Goal: Navigation & Orientation: Find specific page/section

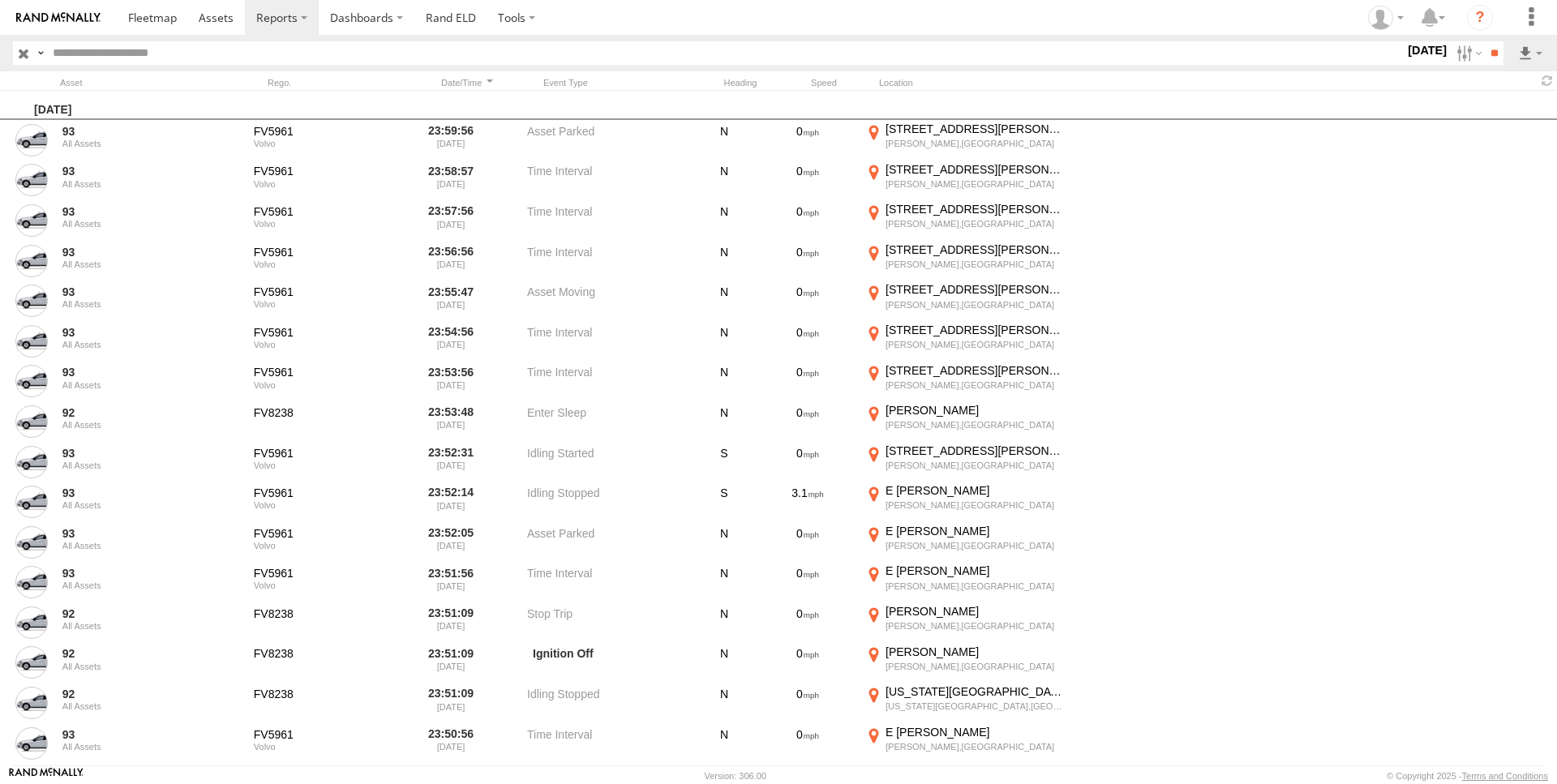
click at [30, 16] on img at bounding box center [58, 18] width 85 height 12
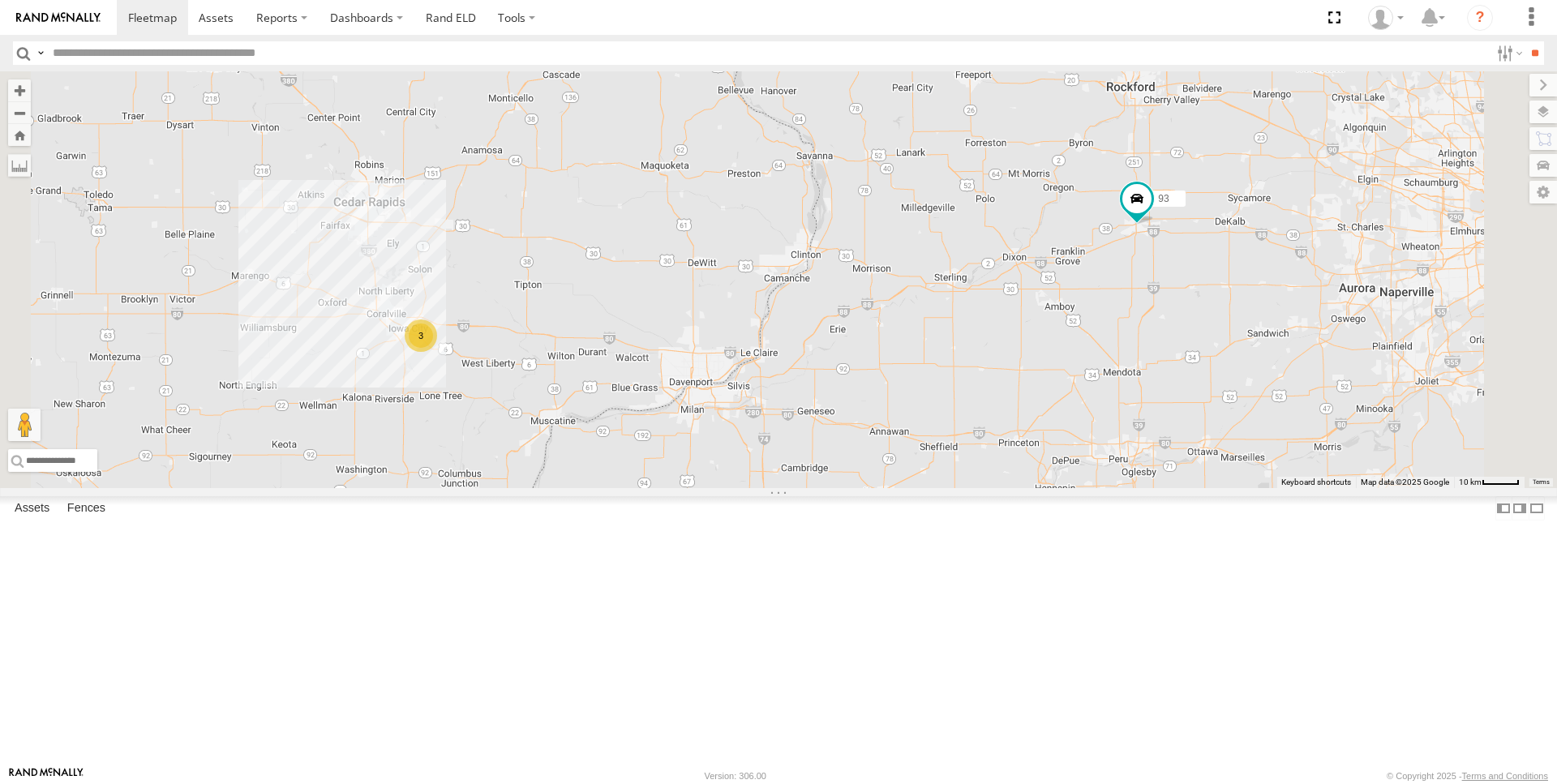
click at [0, 0] on div "All Assets" at bounding box center [0, 0] width 0 height 0
click at [0, 0] on span at bounding box center [0, 0] width 0 height 0
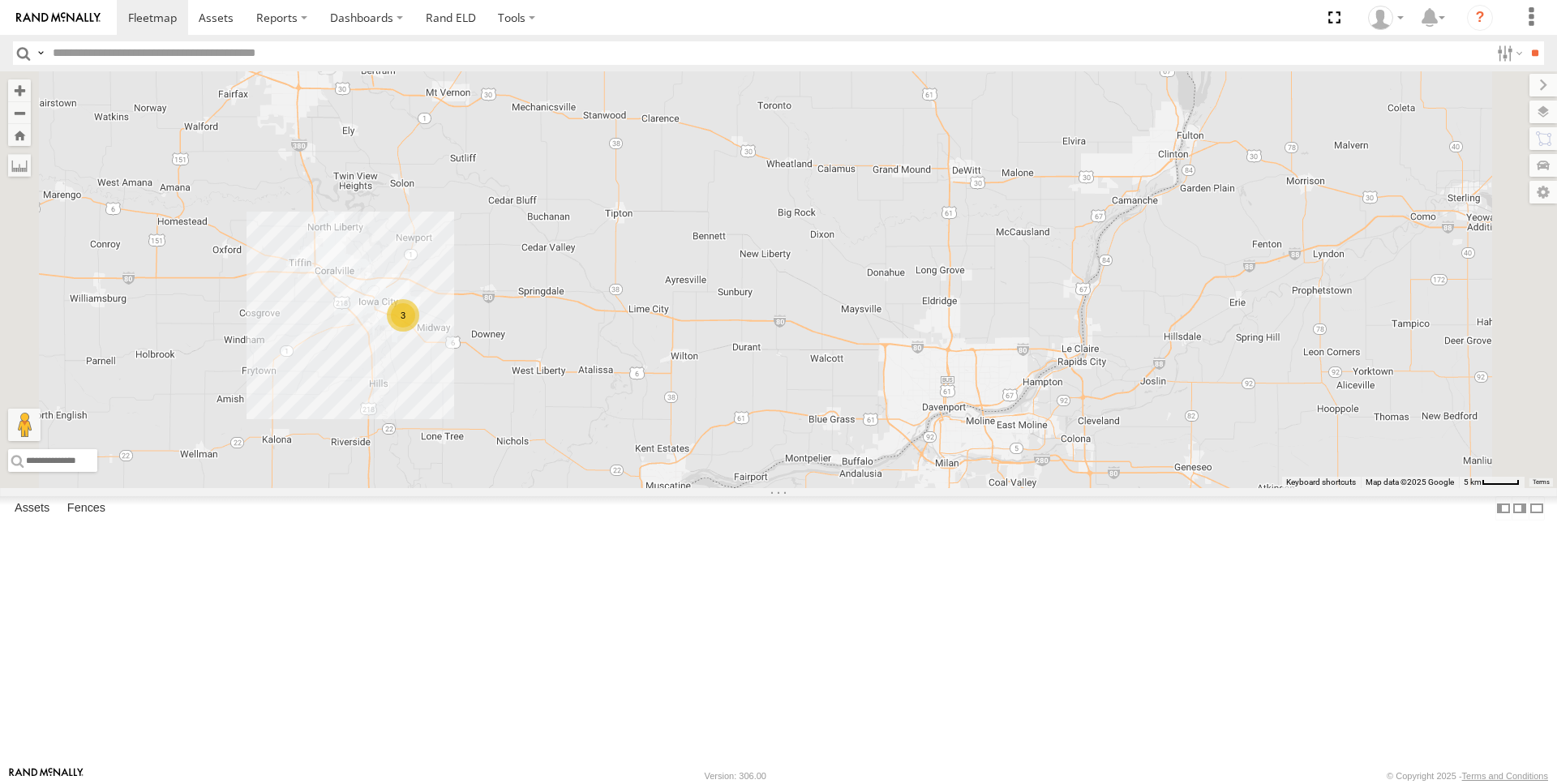
click at [419, 331] on div "3" at bounding box center [403, 315] width 32 height 32
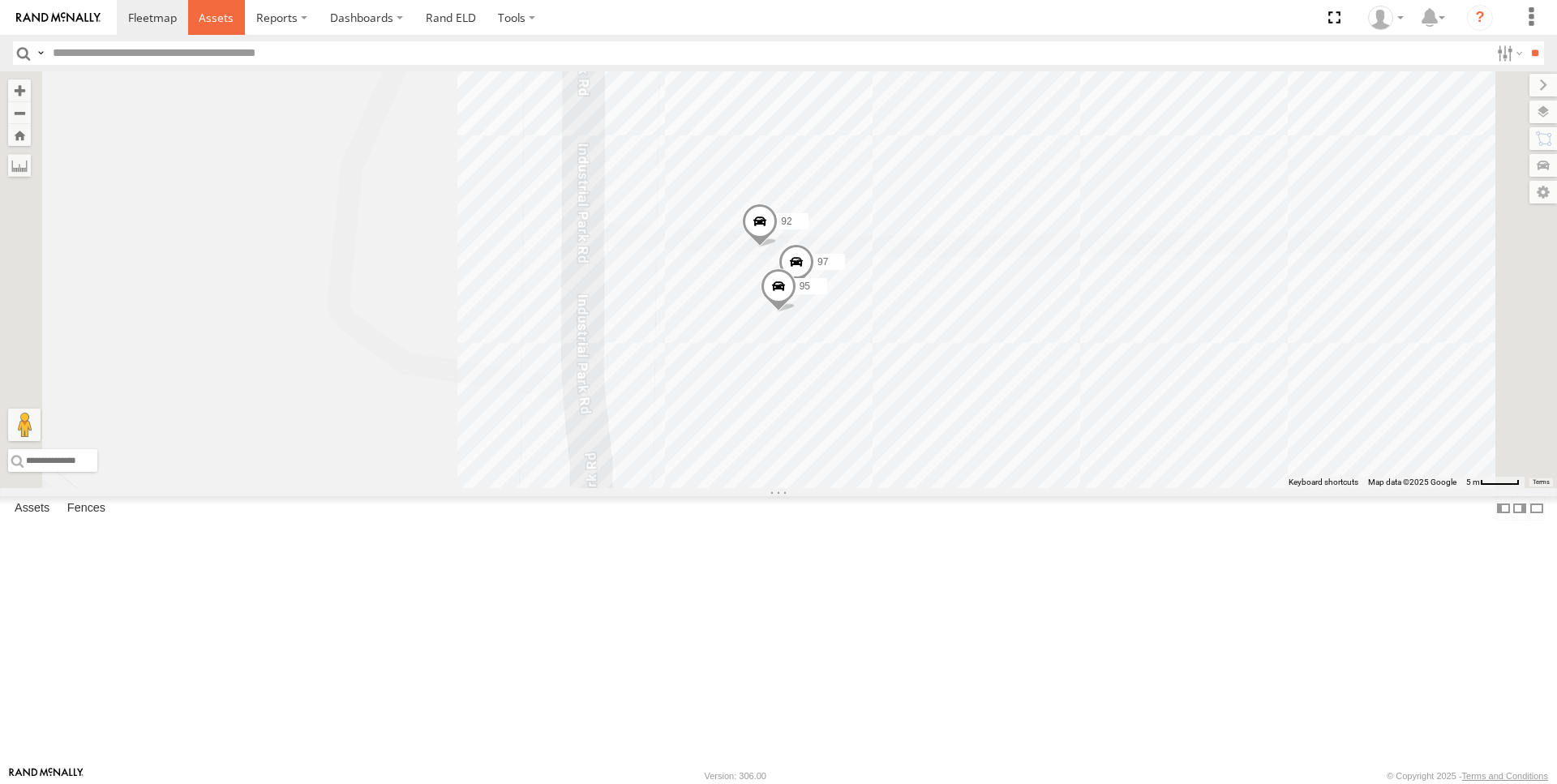
click at [227, 24] on span at bounding box center [216, 17] width 35 height 16
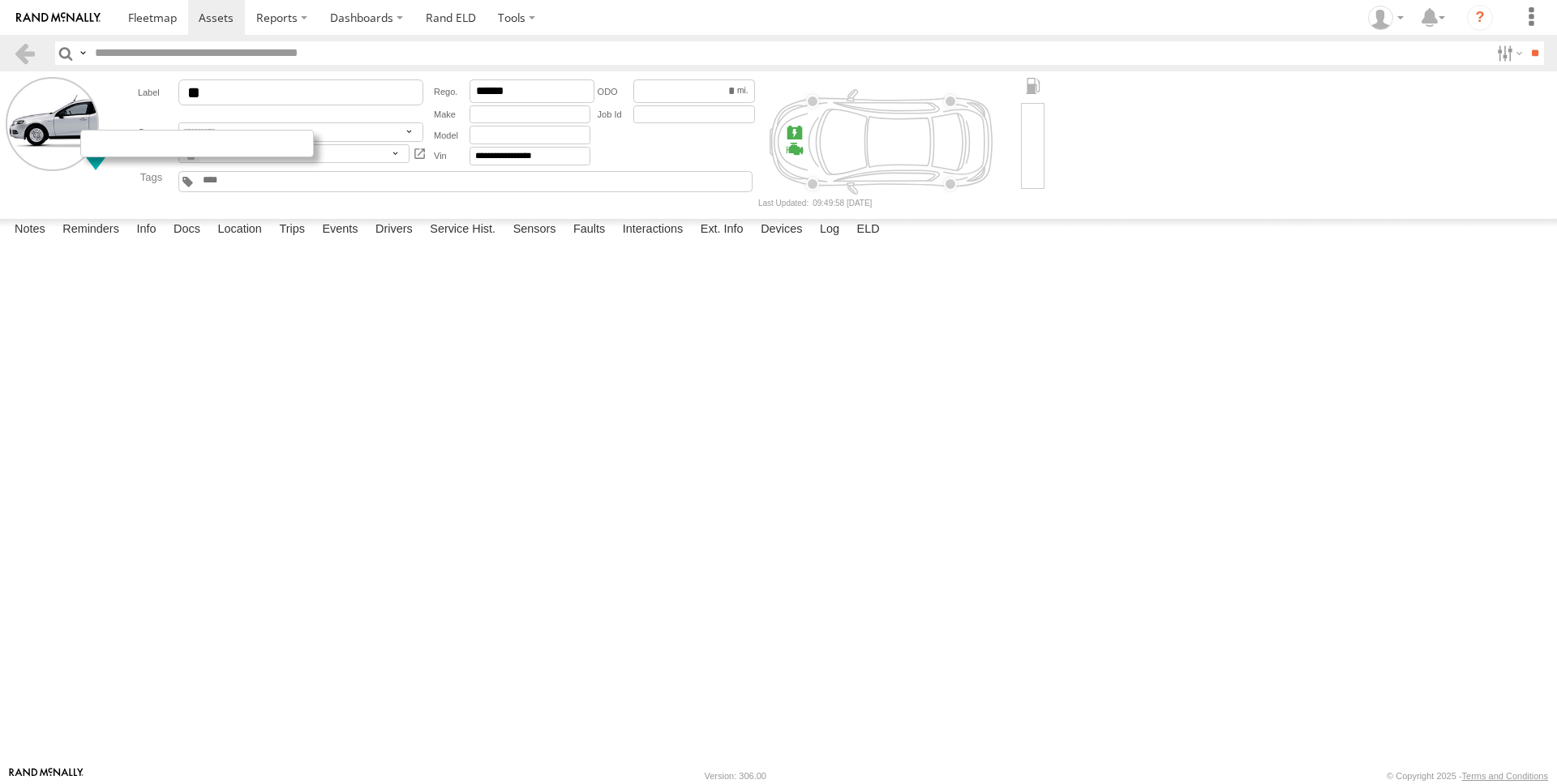
click at [113, 149] on div at bounding box center [197, 144] width 233 height 28
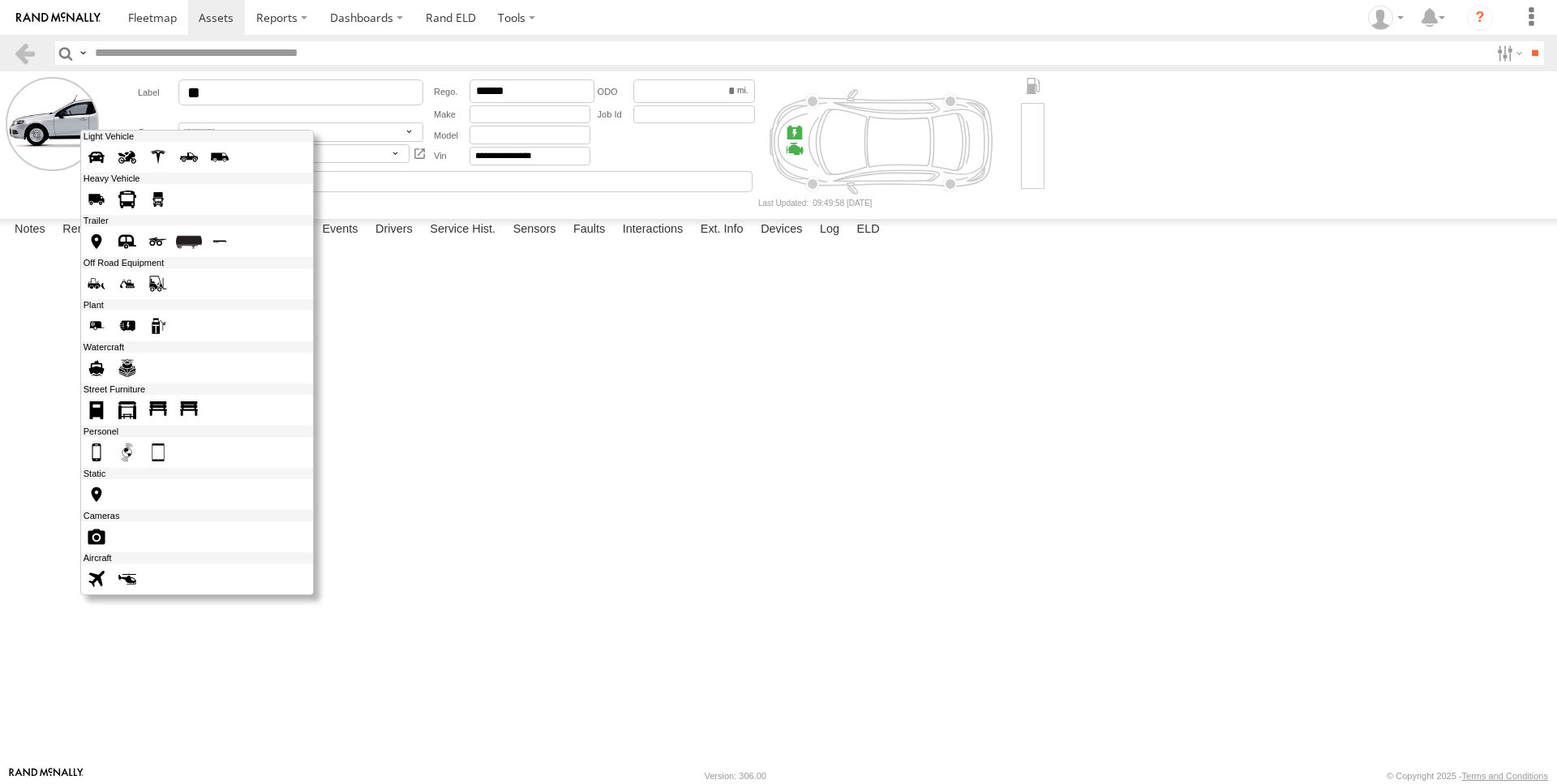
click at [160, 196] on span at bounding box center [159, 200] width 26 height 26
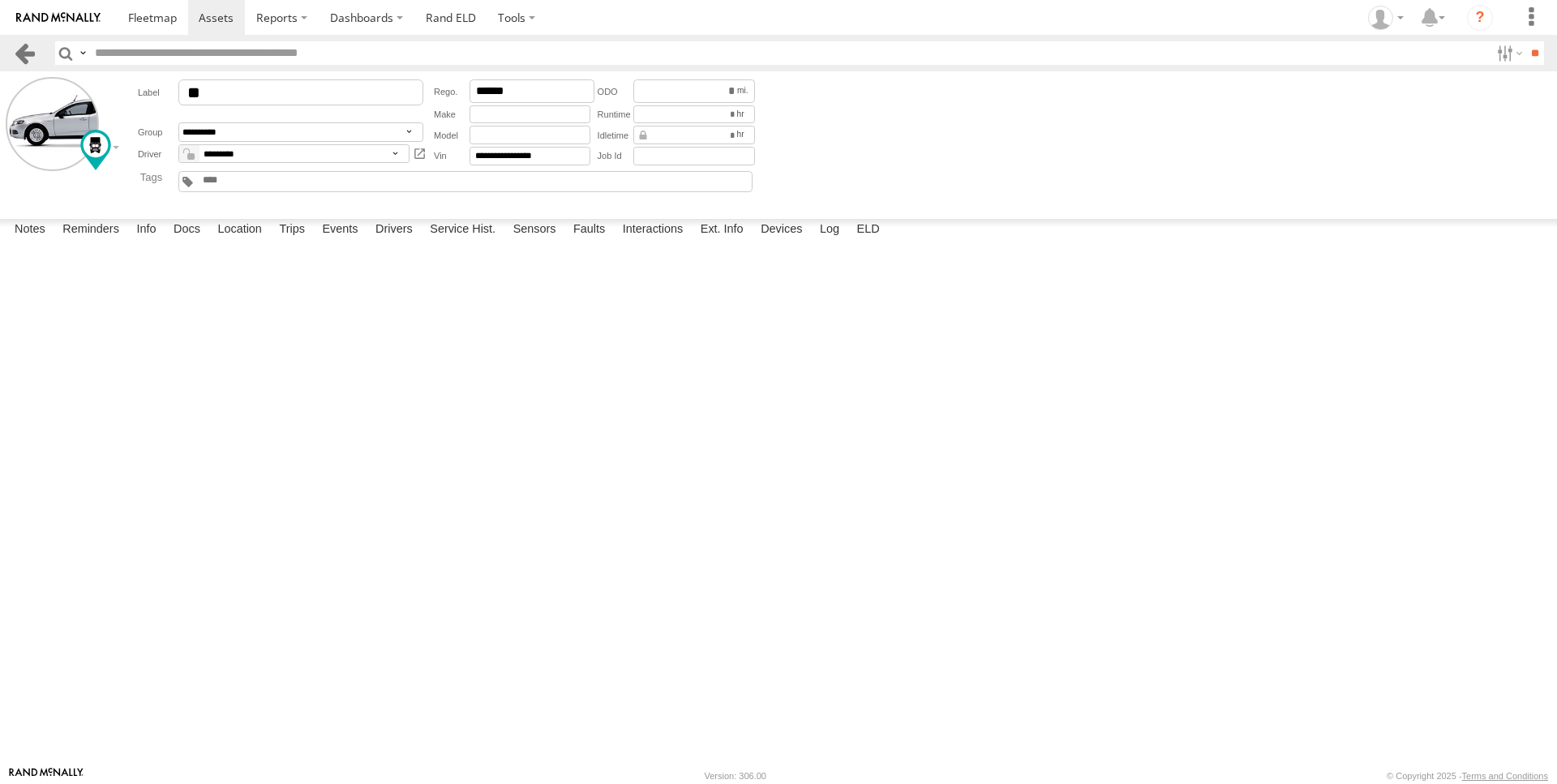
click at [25, 49] on link at bounding box center [25, 53] width 24 height 24
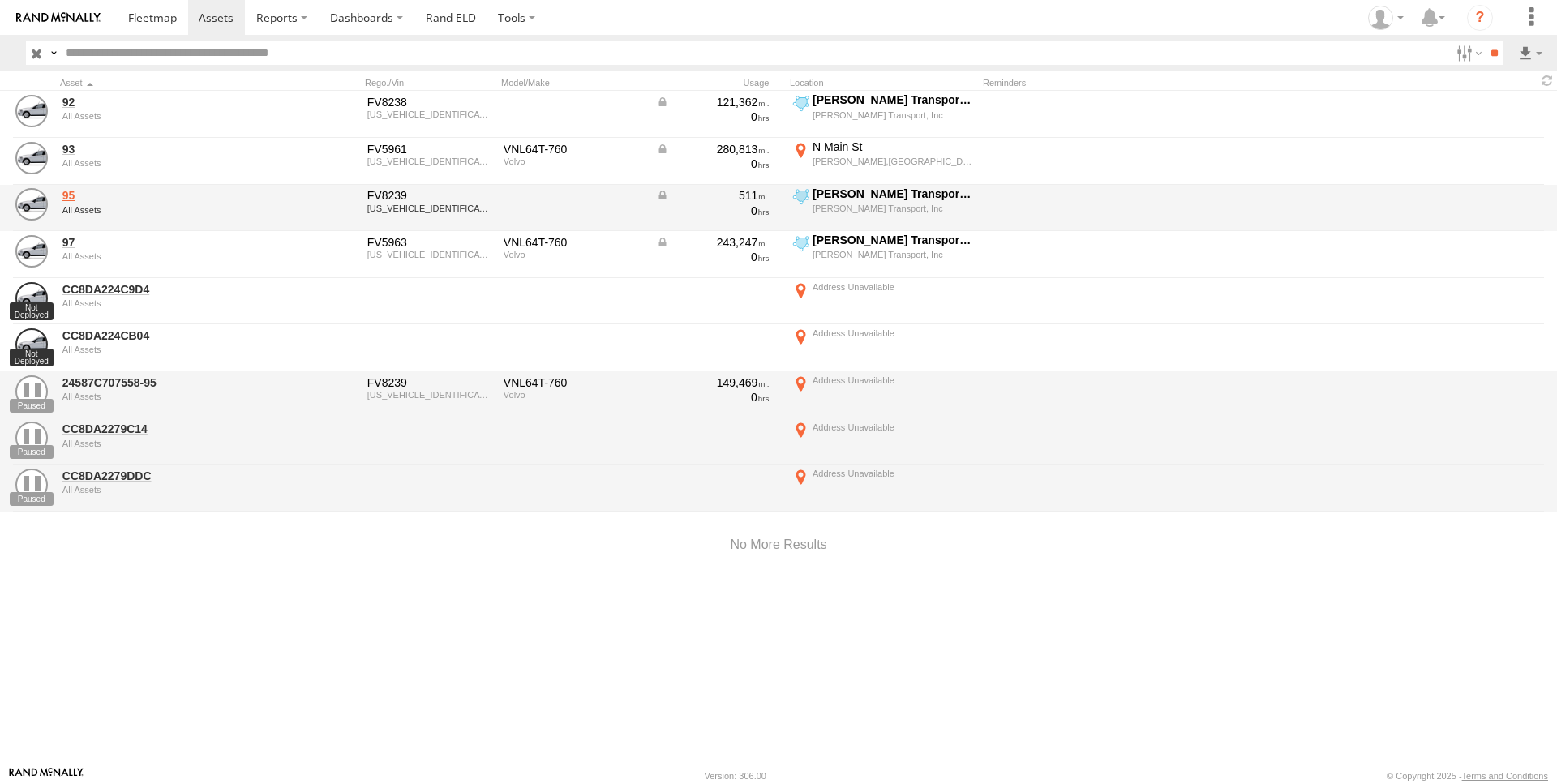
click at [72, 195] on link "95" at bounding box center [173, 196] width 222 height 15
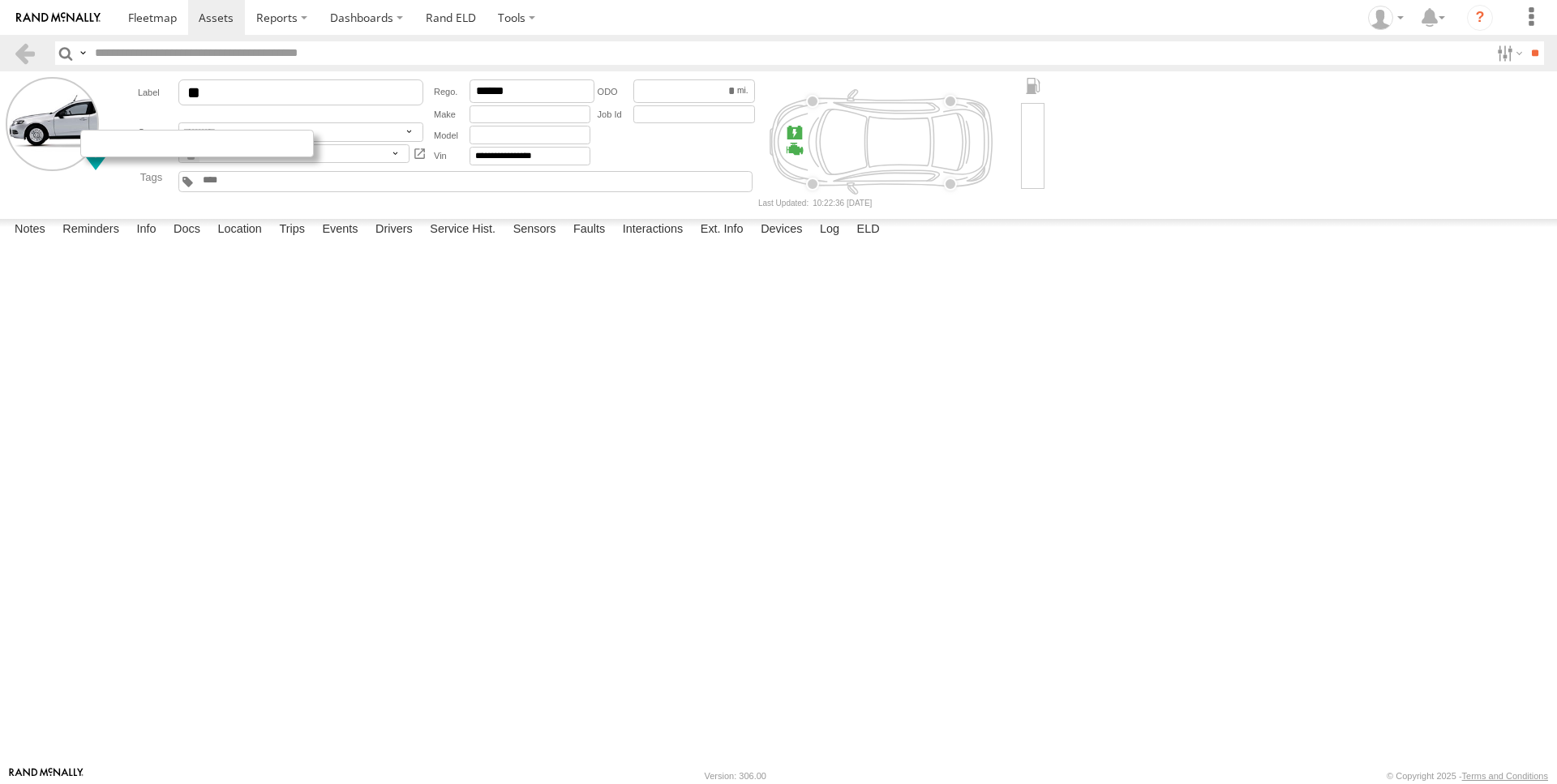
click at [116, 149] on div at bounding box center [197, 144] width 233 height 28
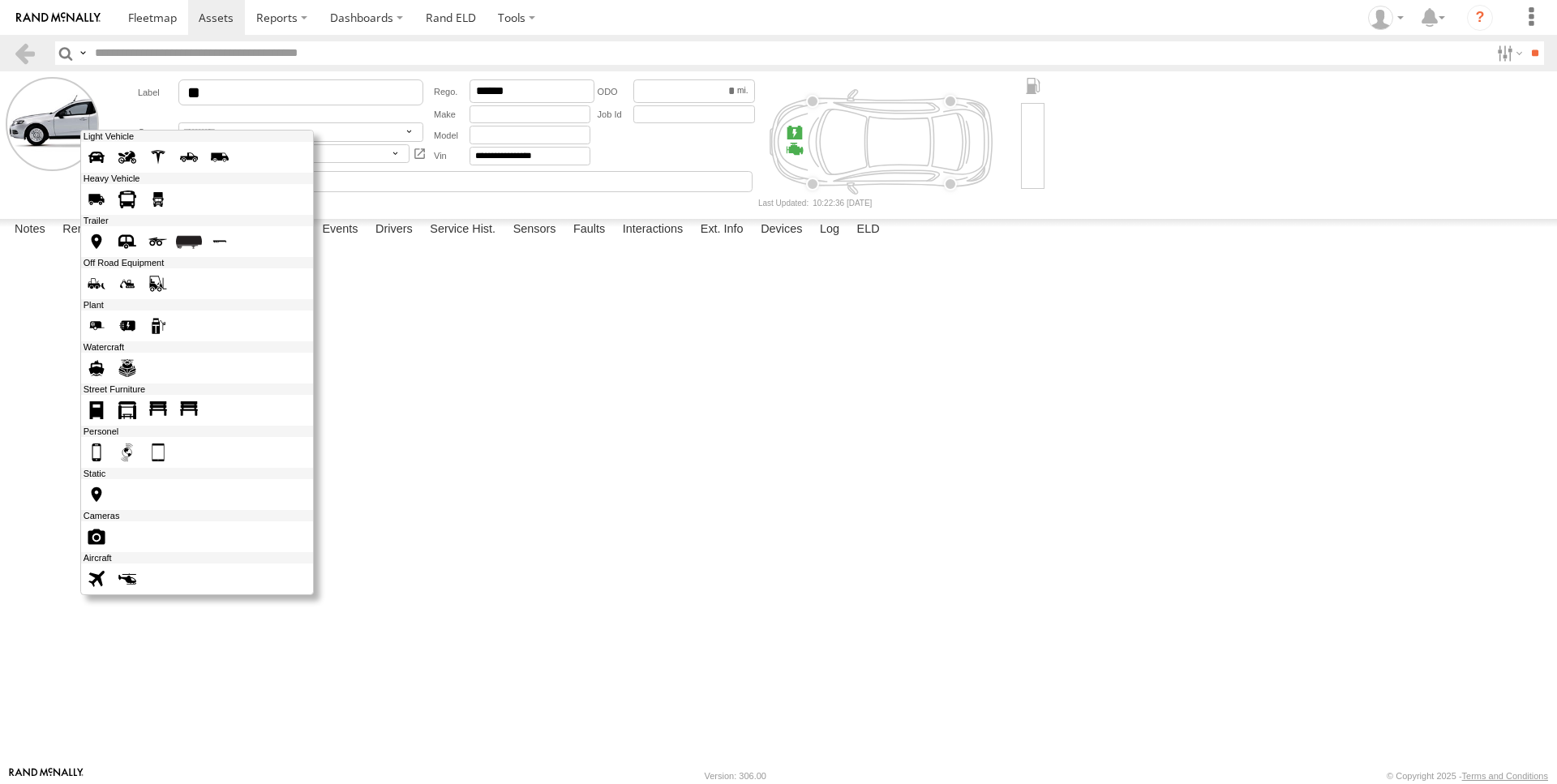
click at [162, 194] on span at bounding box center [159, 200] width 26 height 26
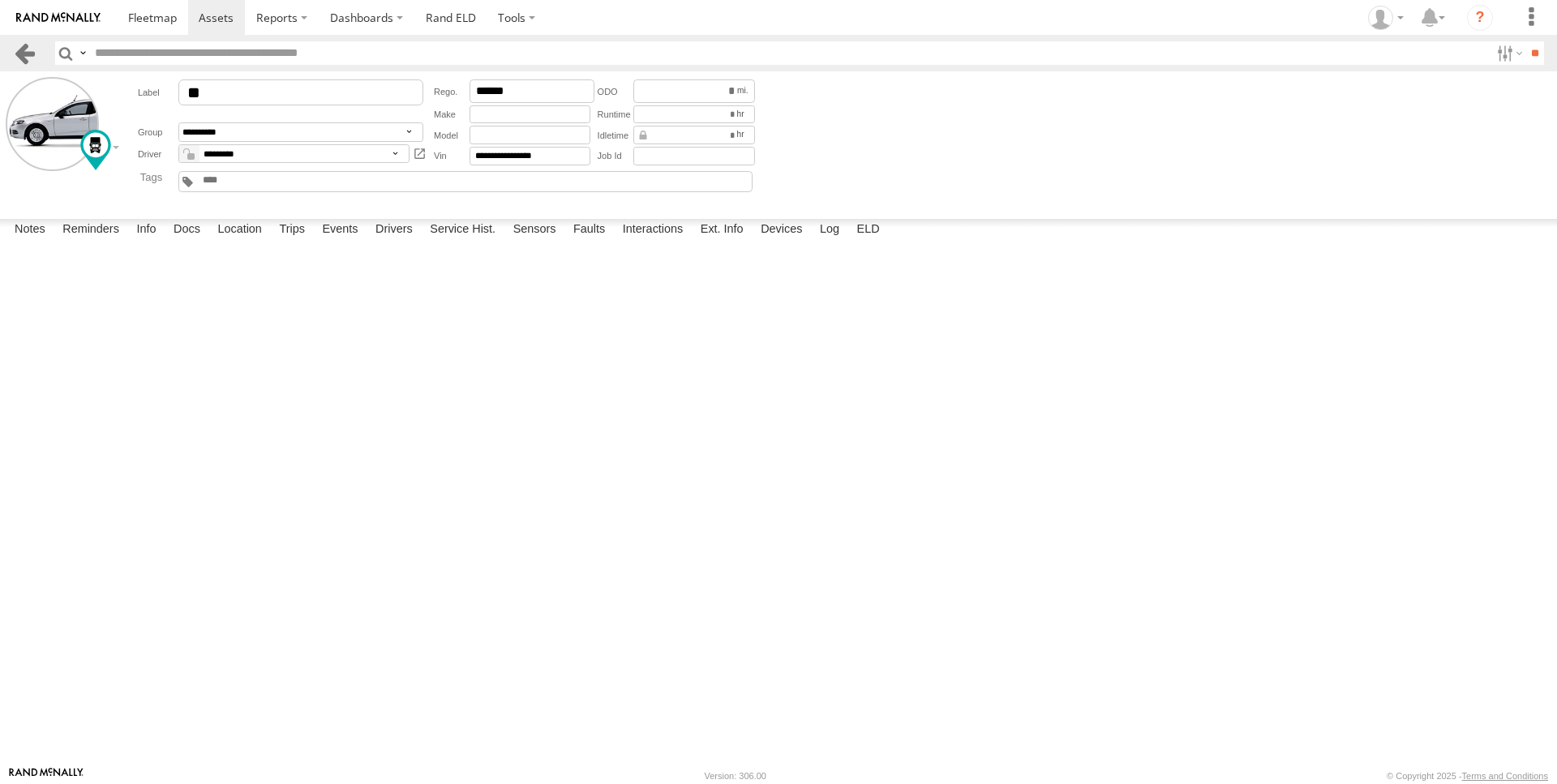
click at [25, 53] on link at bounding box center [25, 53] width 24 height 24
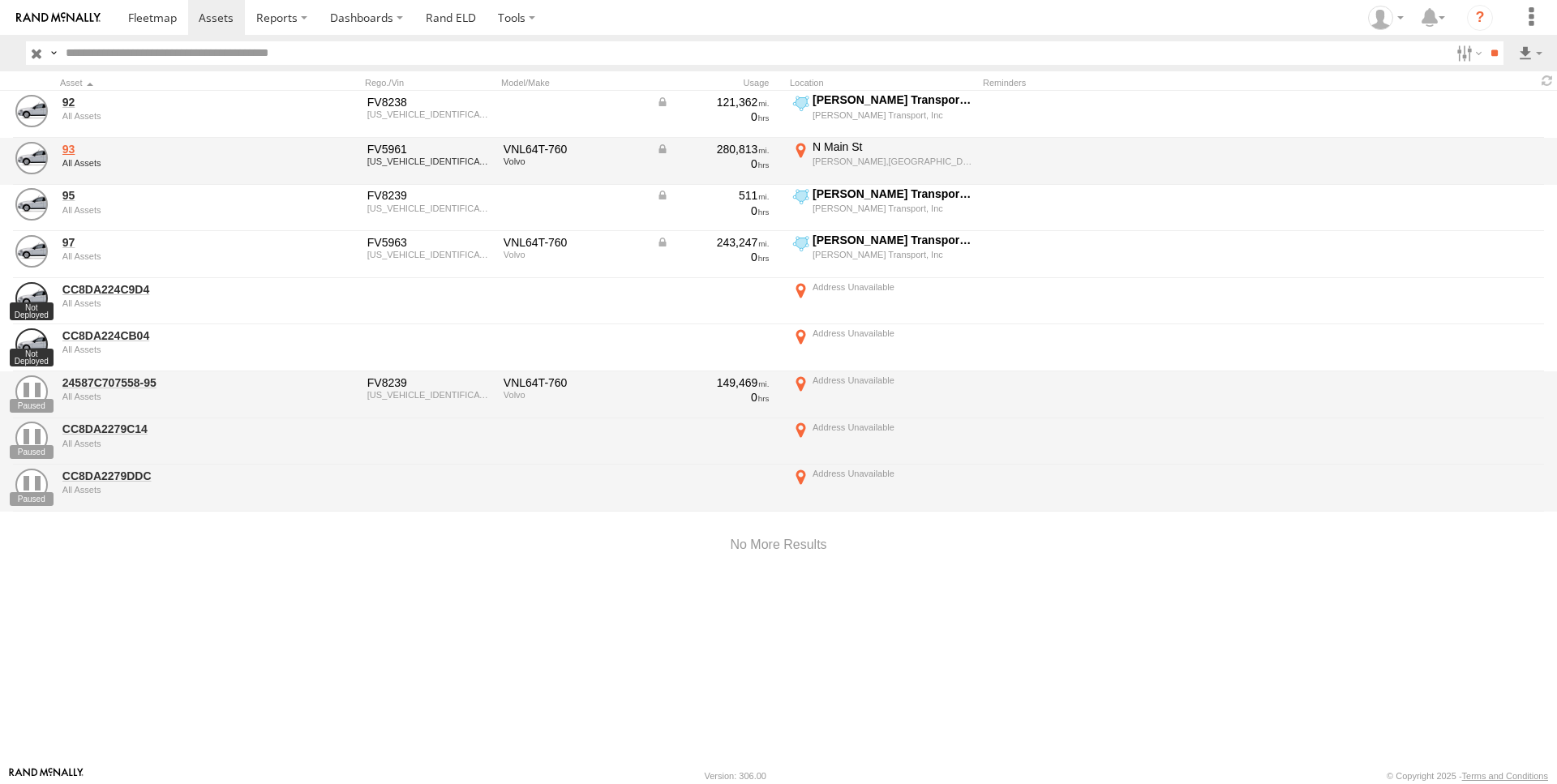
click at [68, 150] on link "93" at bounding box center [173, 150] width 222 height 15
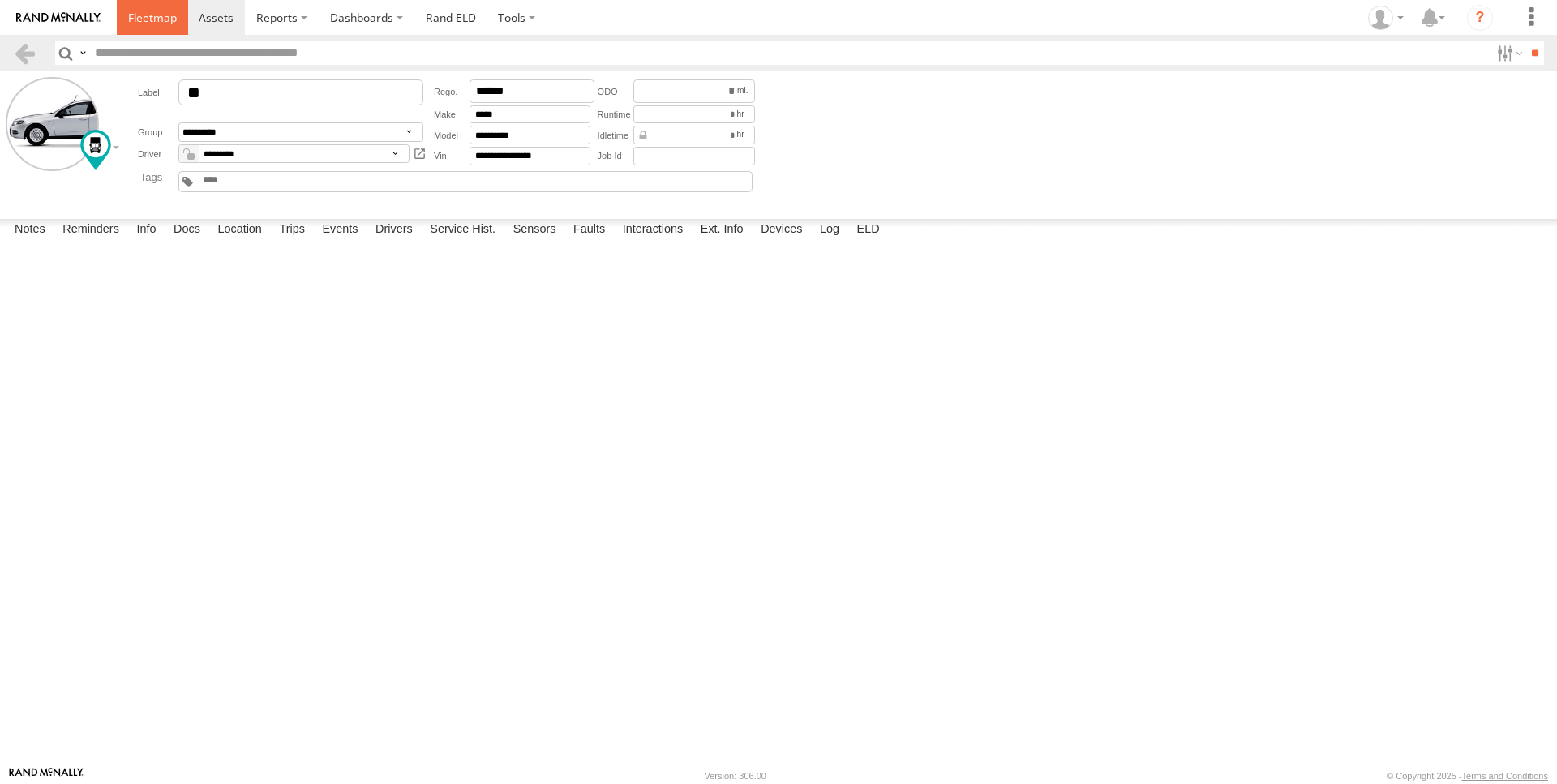
click at [149, 19] on span at bounding box center [152, 17] width 49 height 16
